Goal: Understand process/instructions

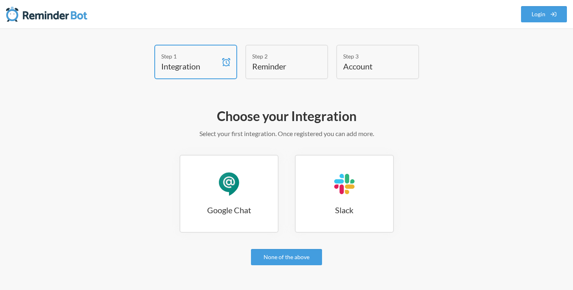
click at [299, 67] on h4 "Reminder" at bounding box center [280, 66] width 57 height 11
click at [372, 68] on h4 "Account" at bounding box center [371, 66] width 57 height 11
click at [191, 53] on div "Step 1" at bounding box center [189, 56] width 57 height 9
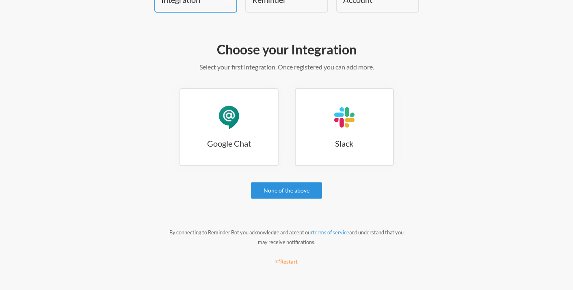
click at [285, 192] on link "None of the above" at bounding box center [286, 190] width 71 height 16
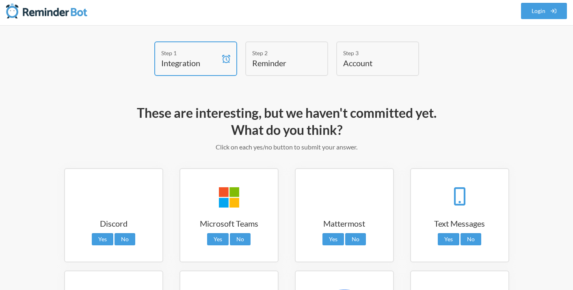
scroll to position [0, 0]
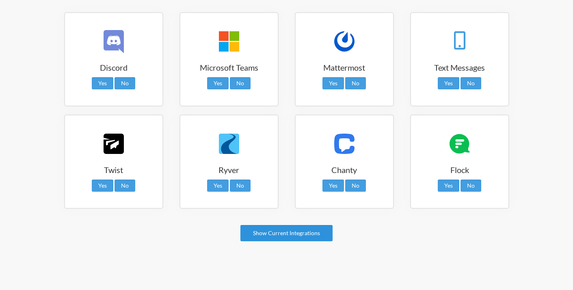
click at [285, 239] on link "Show Current Integrations" at bounding box center [287, 233] width 92 height 16
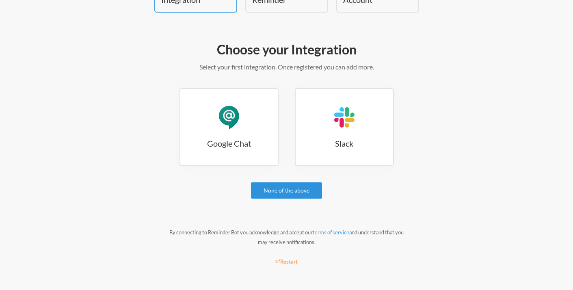
click at [275, 185] on link "None of the above" at bounding box center [286, 190] width 71 height 16
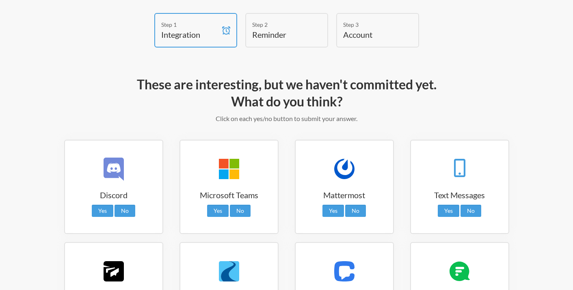
scroll to position [0, 0]
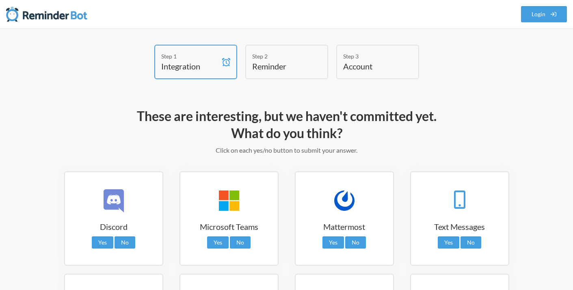
click at [292, 55] on div "Step 2" at bounding box center [280, 56] width 57 height 9
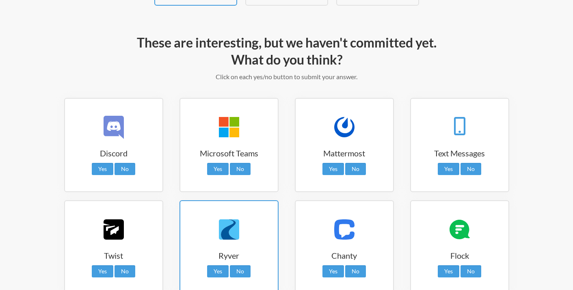
scroll to position [159, 0]
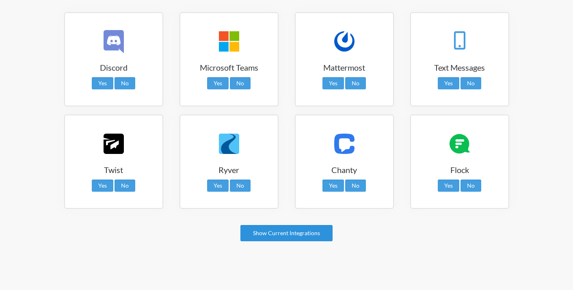
click at [268, 235] on link "Show Current Integrations" at bounding box center [287, 233] width 92 height 16
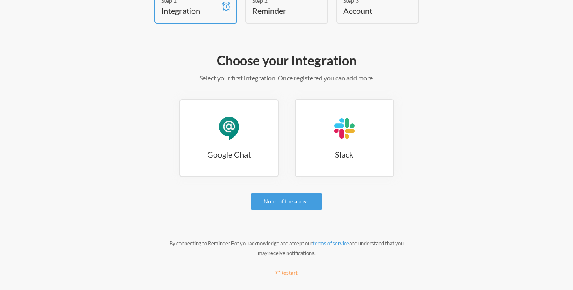
scroll to position [0, 0]
